Goal: Navigation & Orientation: Find specific page/section

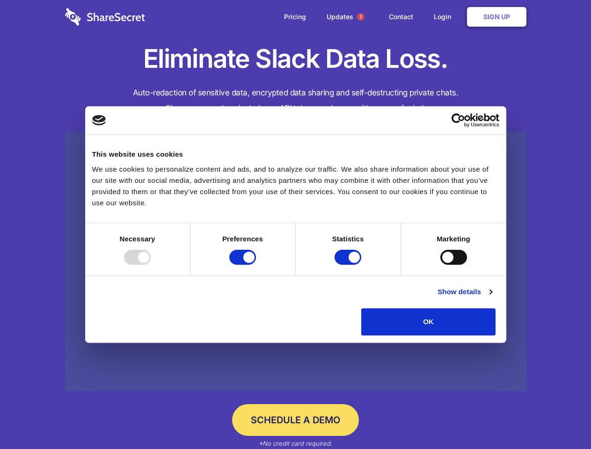
click at [151, 265] on div at bounding box center [137, 257] width 27 height 15
click at [256, 265] on input "Preferences" at bounding box center [242, 257] width 27 height 15
checkbox input "false"
click at [349, 265] on input "Statistics" at bounding box center [347, 257] width 27 height 15
checkbox input "false"
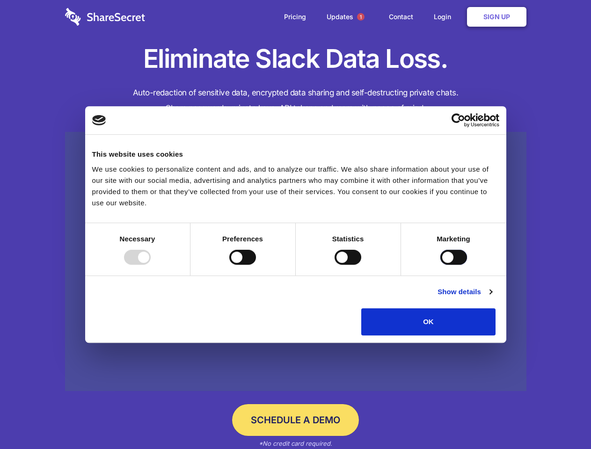
click at [440, 265] on input "Marketing" at bounding box center [453, 257] width 27 height 15
checkbox input "true"
click at [492, 297] on link "Show details" at bounding box center [464, 291] width 54 height 11
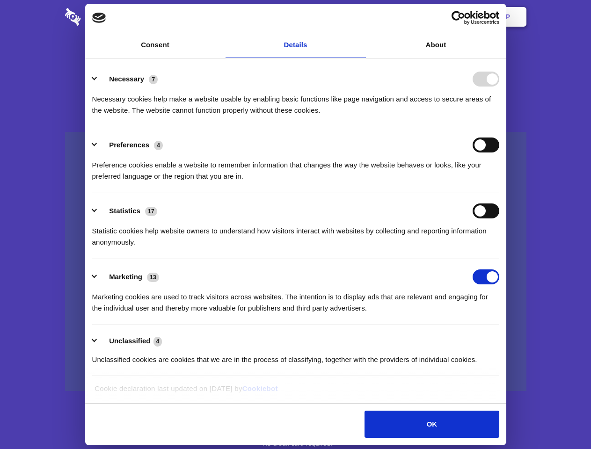
click at [499, 127] on li "Necessary 7 Necessary cookies help make a website usable by enabling basic func…" at bounding box center [295, 94] width 407 height 66
click at [360, 17] on span "1" at bounding box center [360, 16] width 7 height 7
